Goal: Task Accomplishment & Management: Manage account settings

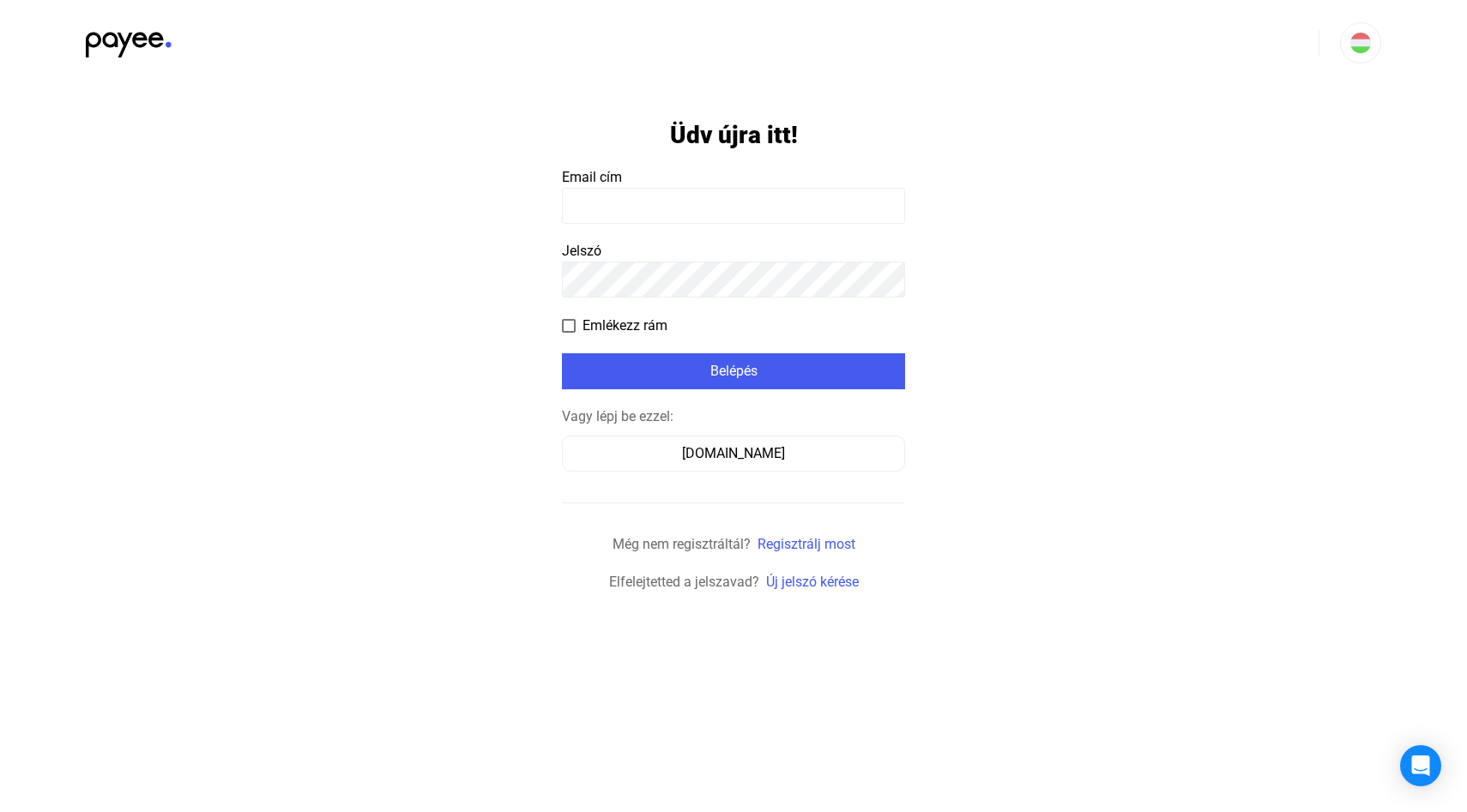
click at [836, 198] on input at bounding box center [733, 205] width 343 height 36
click at [796, 582] on link "Új jelszó kérése" at bounding box center [812, 582] width 93 height 16
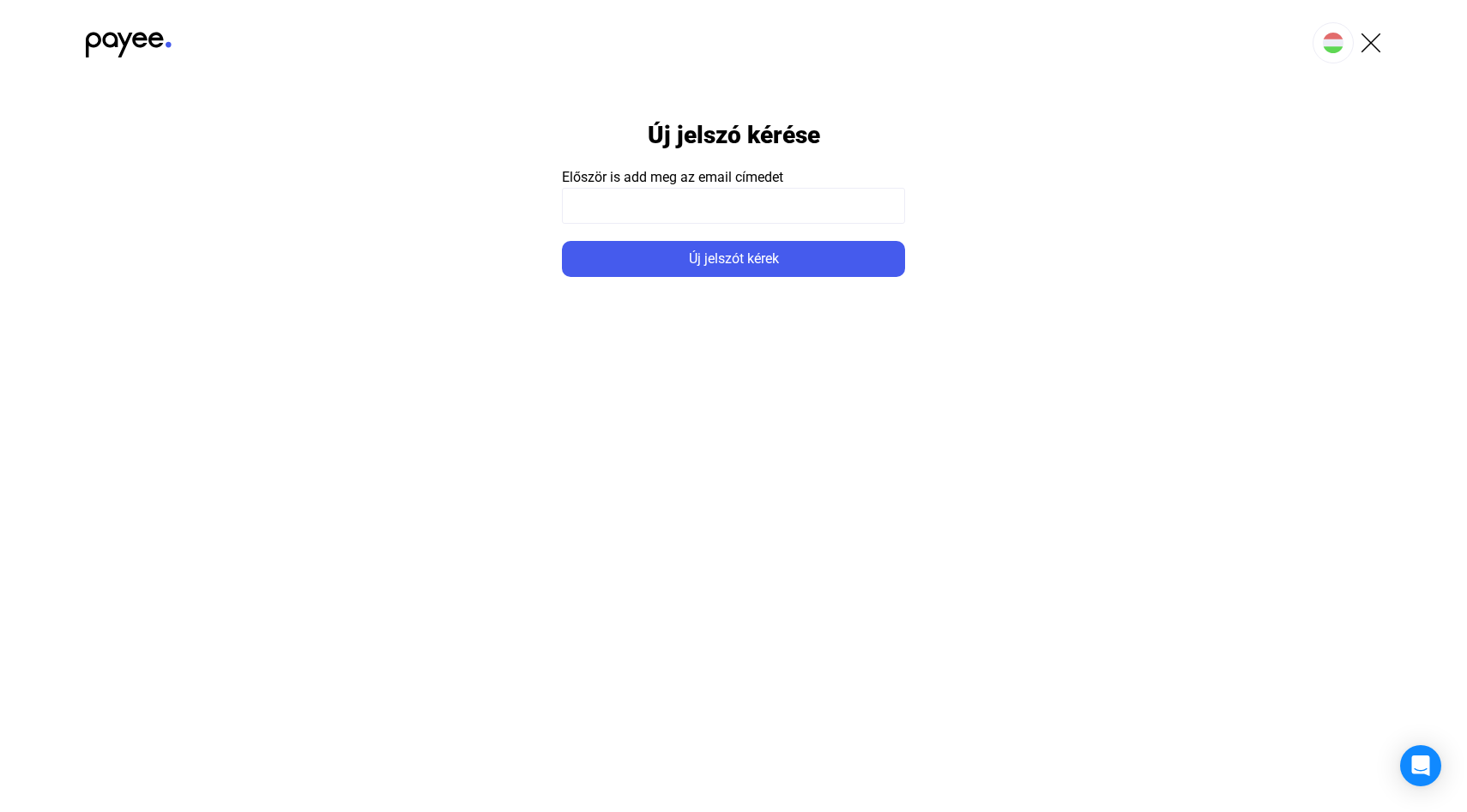
click at [770, 214] on input at bounding box center [733, 205] width 343 height 36
type input "**********"
click at [562, 241] on button "Új jelszót kérek" at bounding box center [733, 258] width 343 height 36
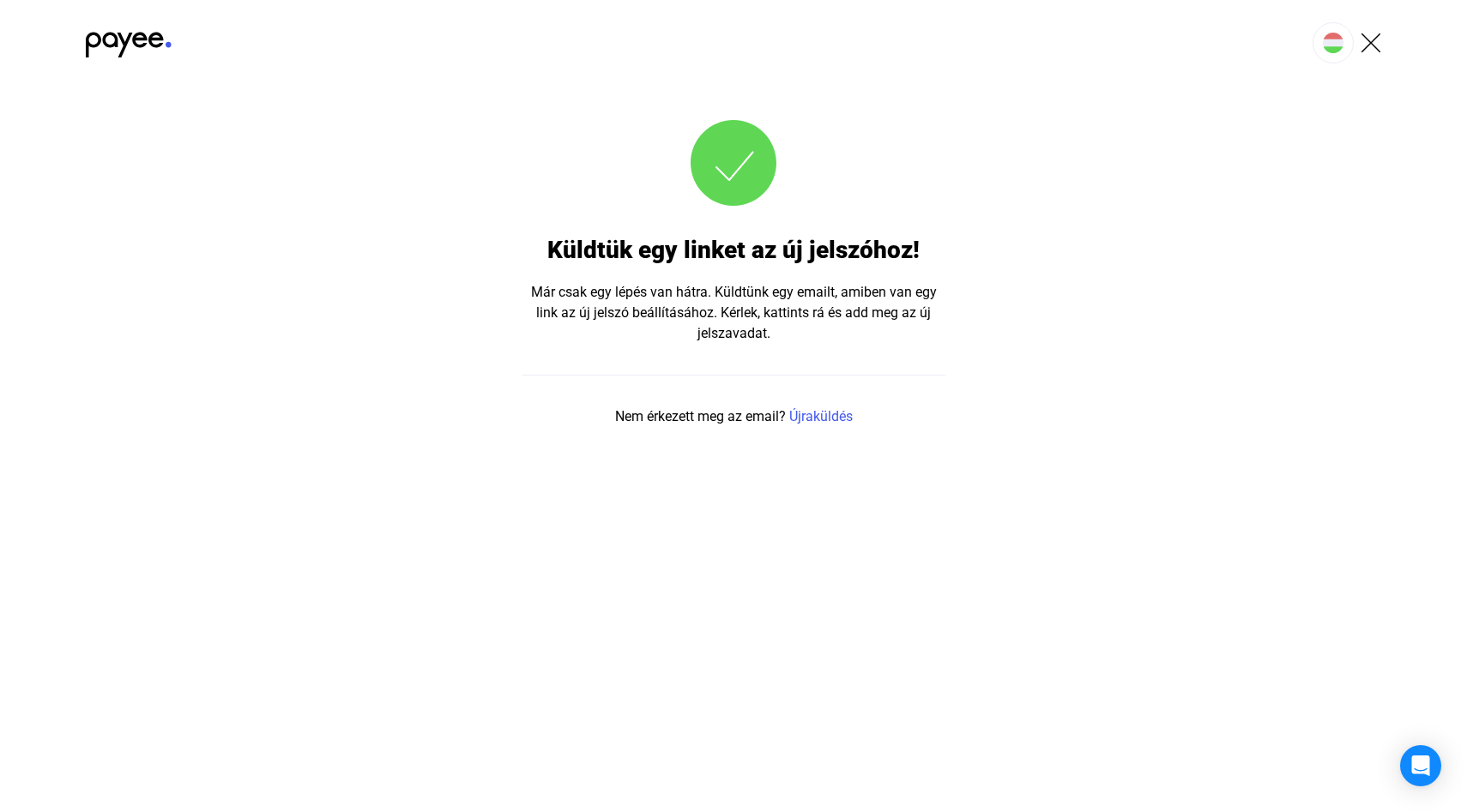
click at [1367, 34] on img at bounding box center [1370, 43] width 20 height 20
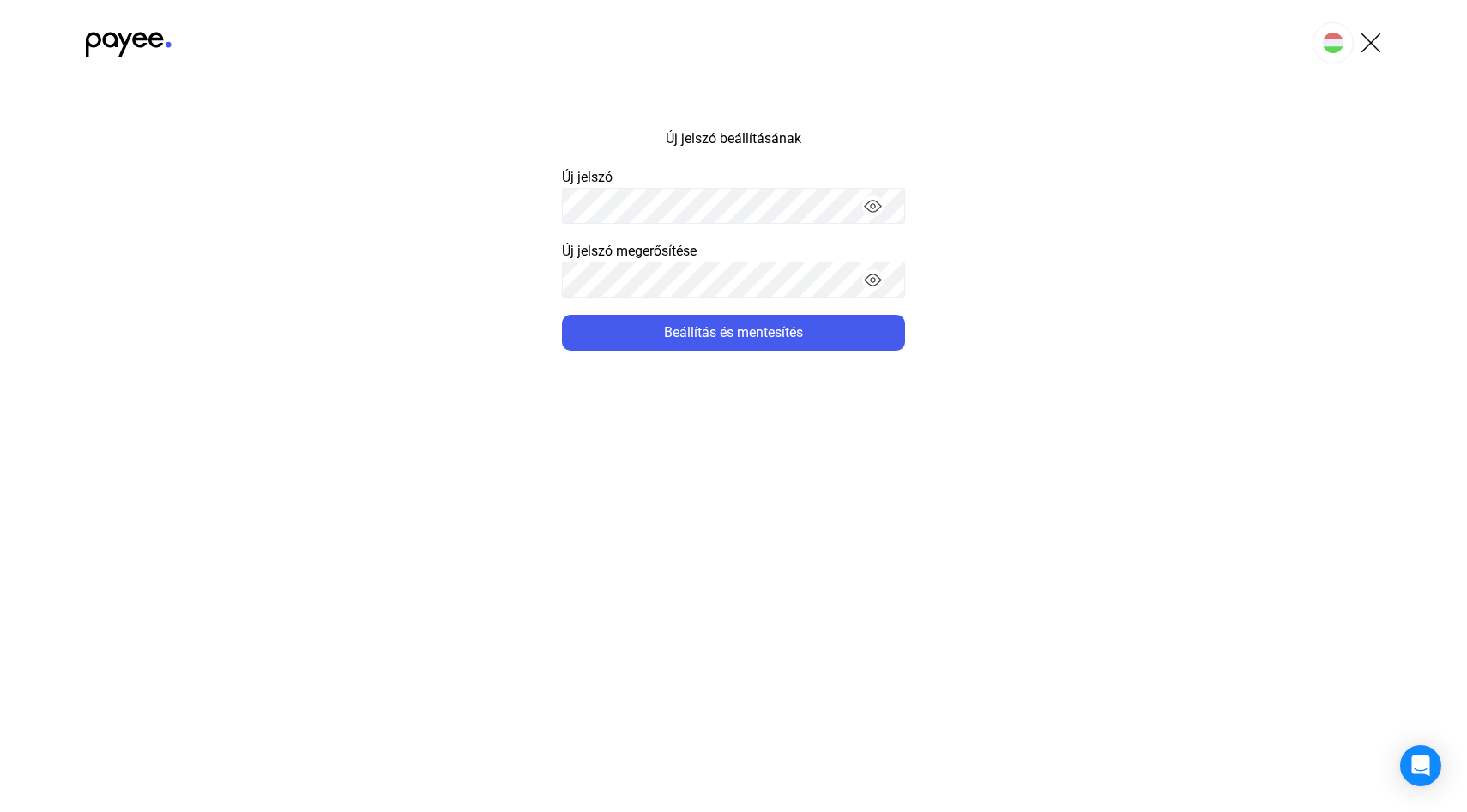
click at [562, 315] on button "Beállítás és mentesítés" at bounding box center [733, 333] width 343 height 36
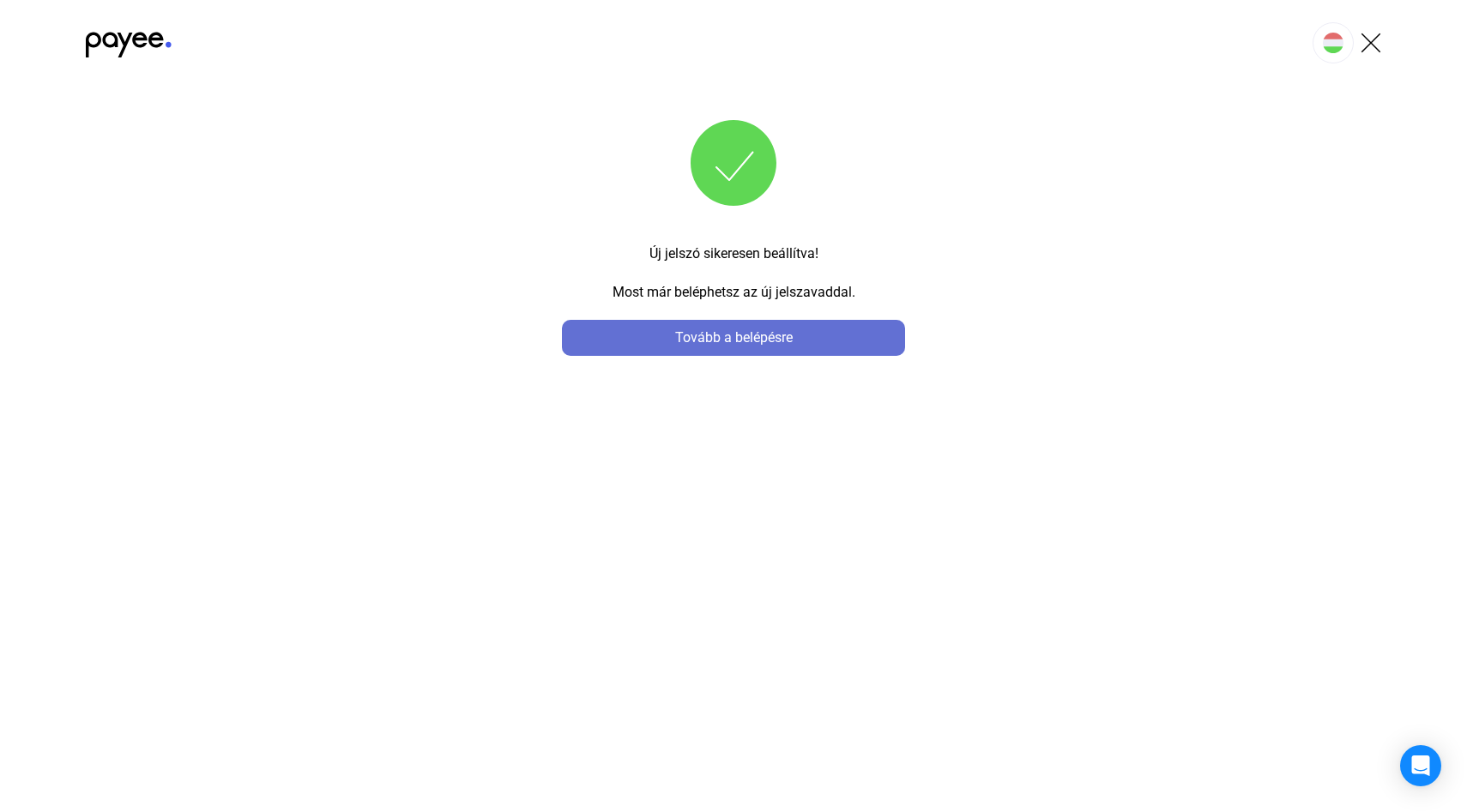
click at [811, 347] on div "Tovább a belépésre" at bounding box center [734, 337] width 333 height 20
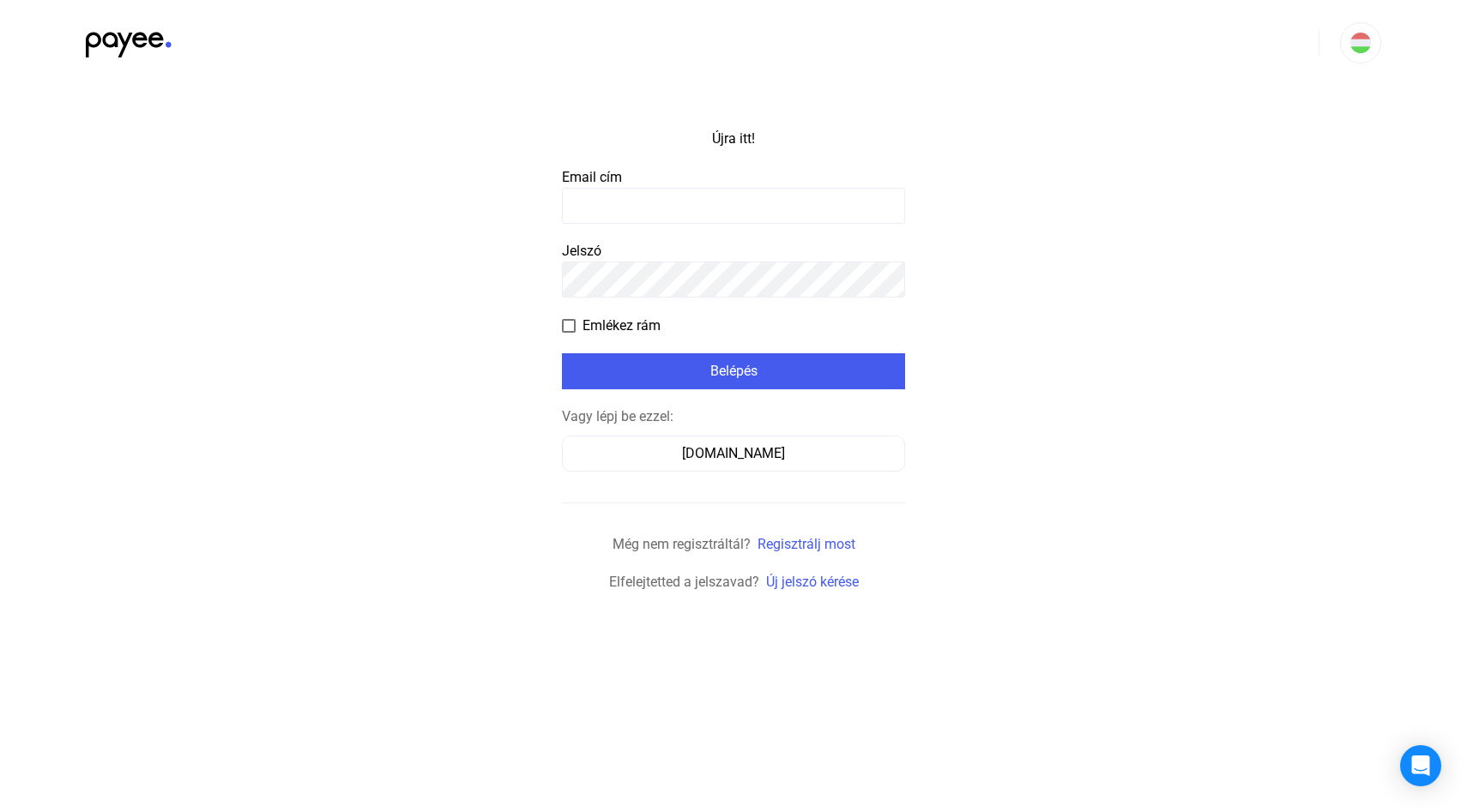
click at [768, 198] on input at bounding box center [733, 205] width 343 height 36
type input "**********"
click input "submit" at bounding box center [0, 0] width 0 height 0
